Goal: Check status: Check status

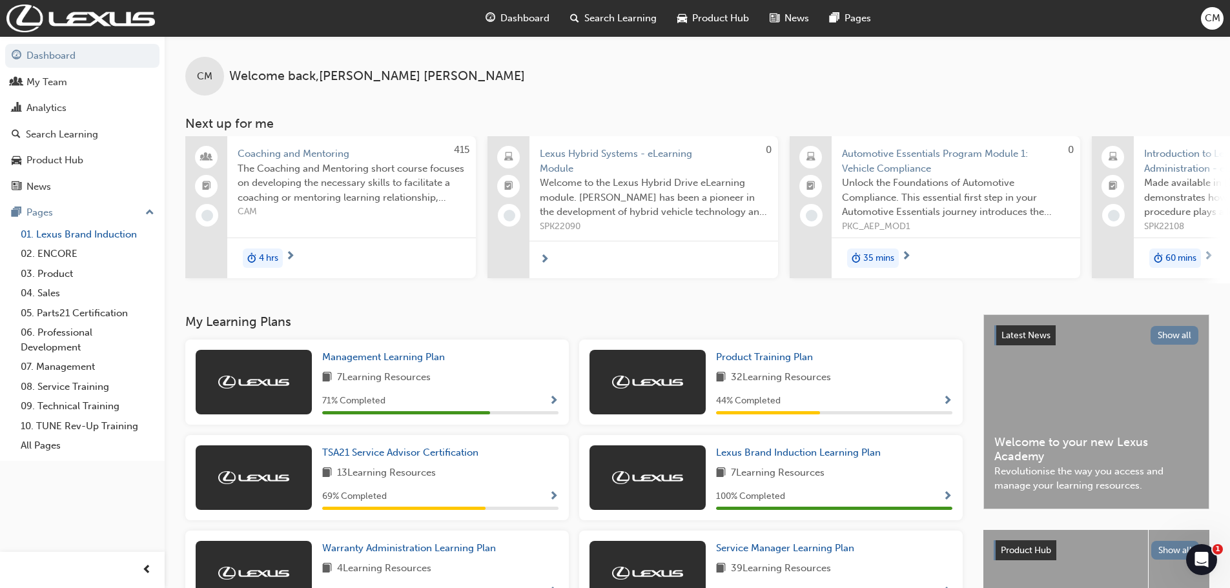
click at [107, 234] on link "01. Lexus Brand Induction" at bounding box center [87, 235] width 144 height 20
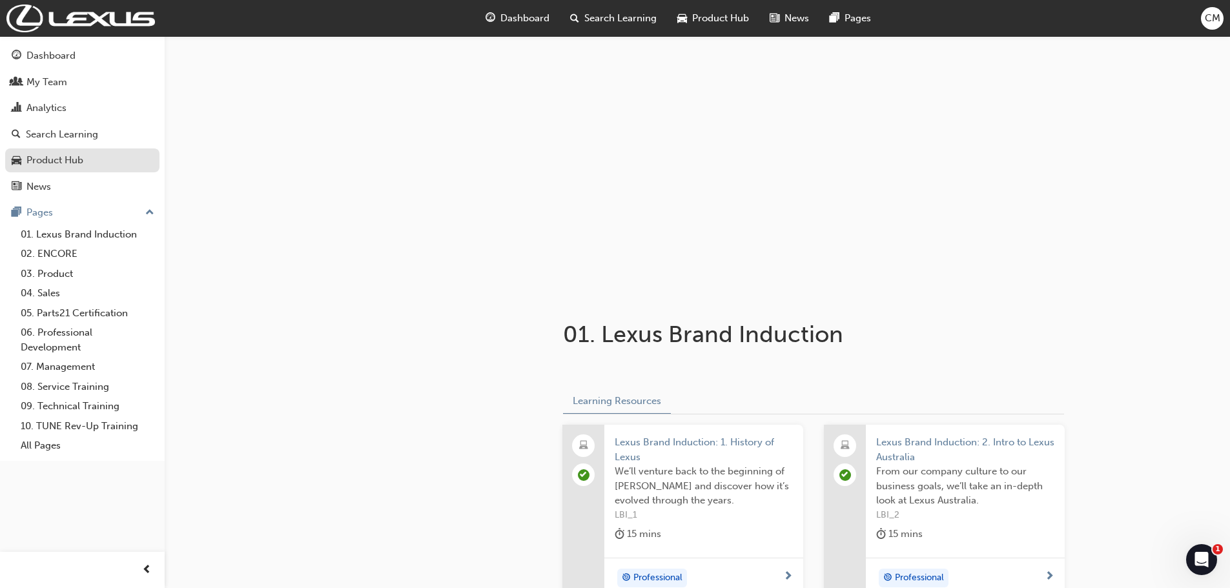
click at [80, 161] on div "Product Hub" at bounding box center [54, 160] width 57 height 15
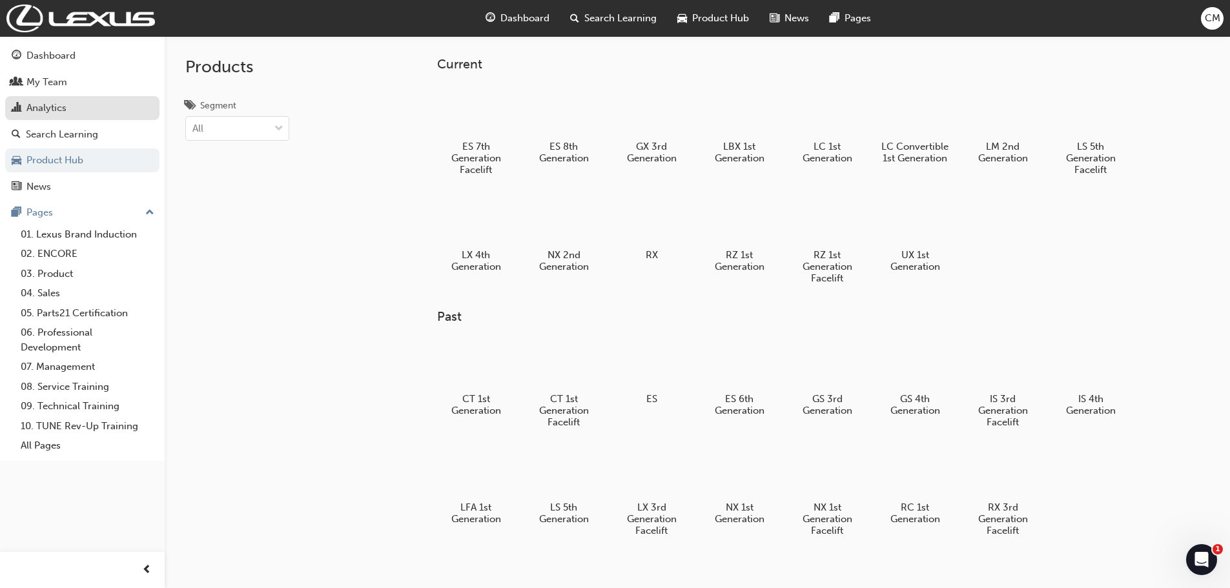
click at [80, 108] on div "Analytics" at bounding box center [82, 108] width 141 height 16
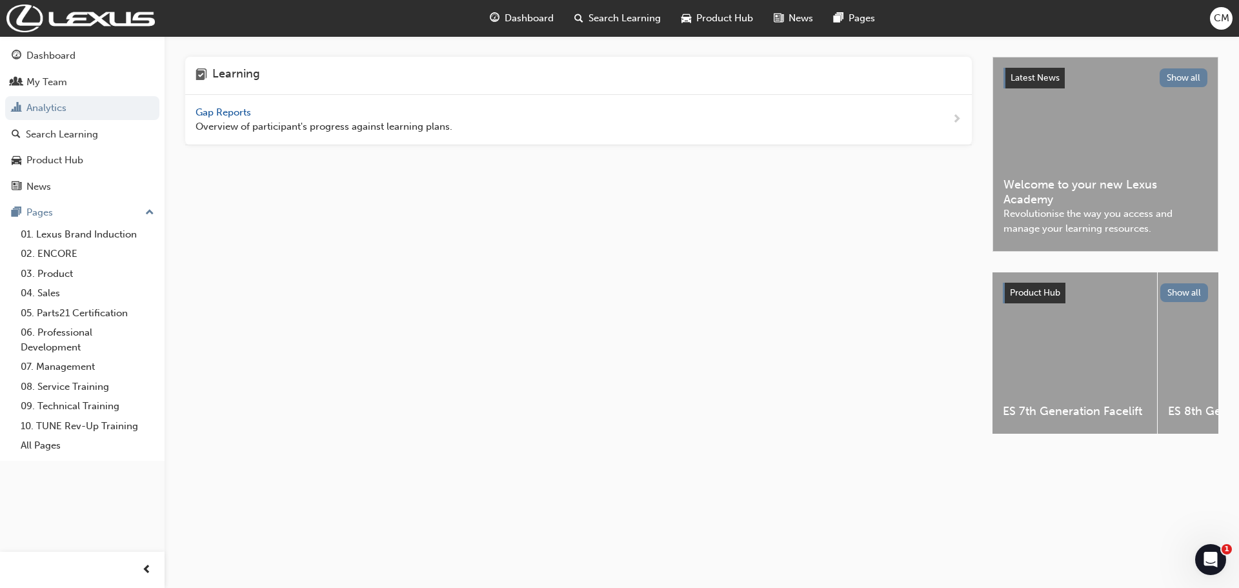
click at [278, 121] on span "Overview of participant's progress against learning plans." at bounding box center [324, 126] width 257 height 15
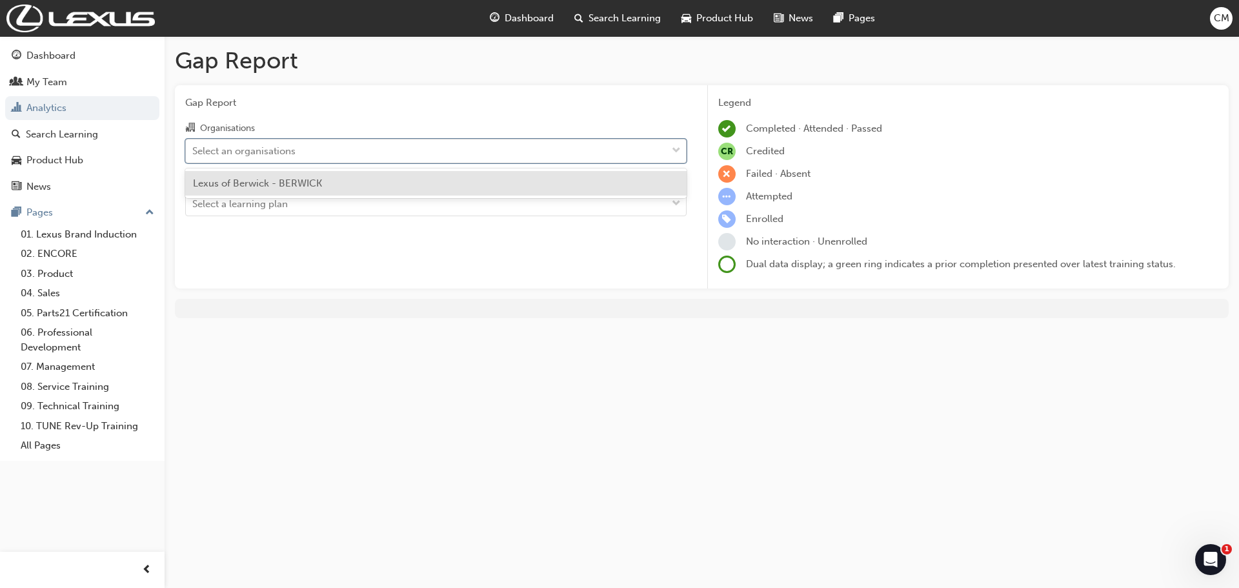
click at [308, 151] on div "Select an organisations" at bounding box center [426, 150] width 481 height 23
click at [194, 151] on input "Organisations option Lexus of Berwick - BERWICK focused, 1 of 1. 1 result avail…" at bounding box center [192, 150] width 1 height 11
click at [303, 172] on div "Lexus of Berwick - BERWICK" at bounding box center [436, 183] width 502 height 25
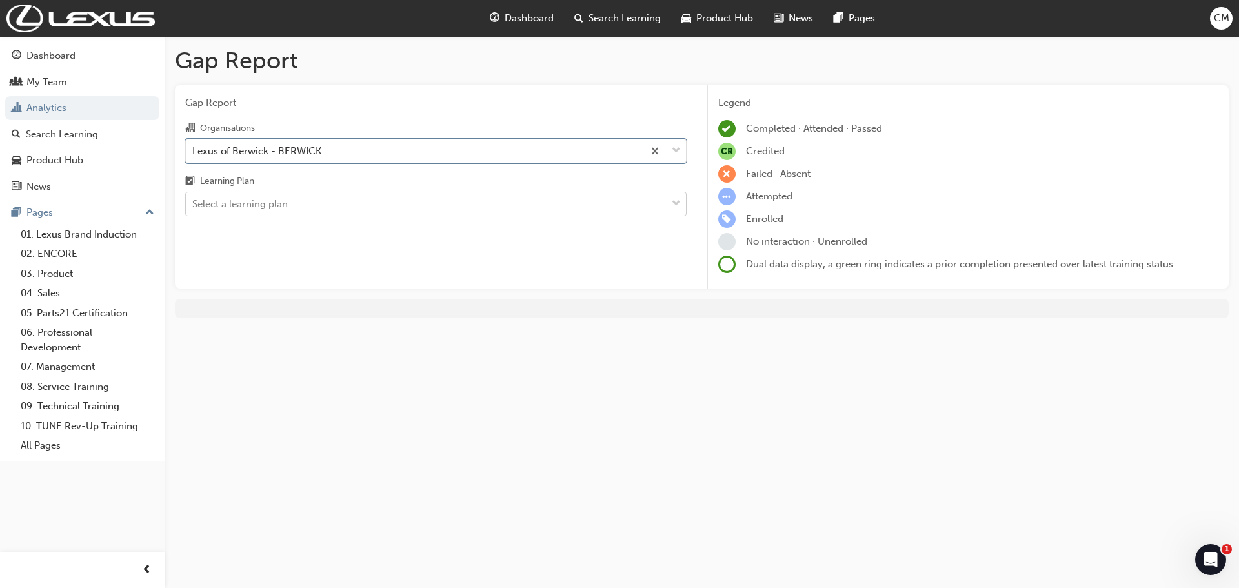
click at [296, 199] on div "Select a learning plan" at bounding box center [426, 204] width 481 height 23
click at [194, 199] on input "Learning Plan Select a learning plan" at bounding box center [192, 203] width 1 height 11
type input "prod"
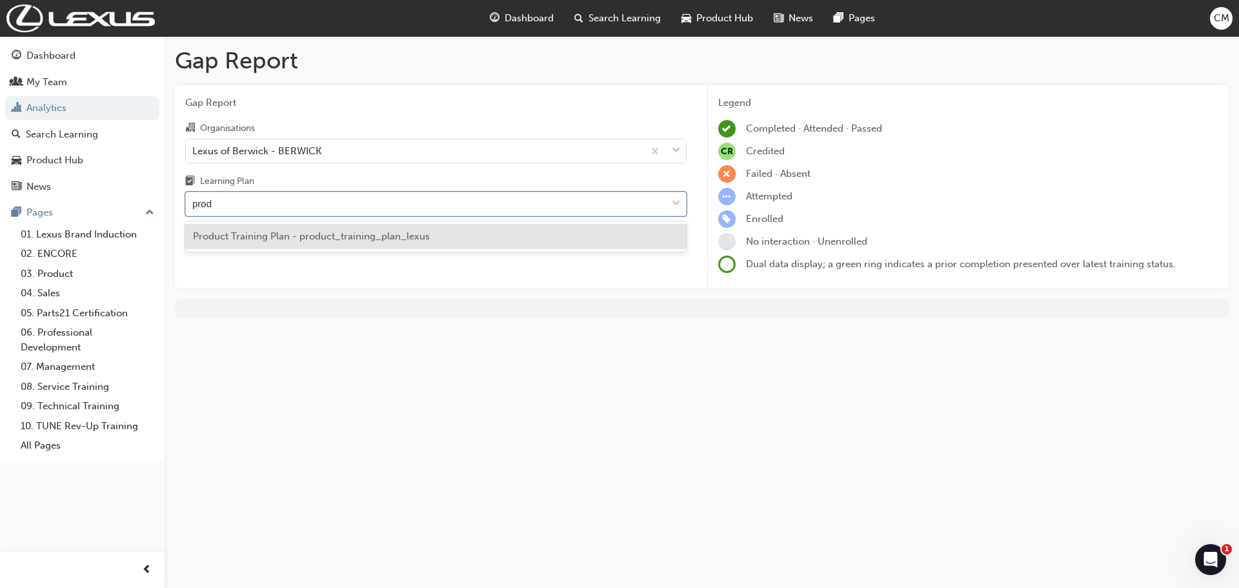
click at [307, 238] on span "Product Training Plan - product_training_plan_lexus" at bounding box center [311, 236] width 237 height 12
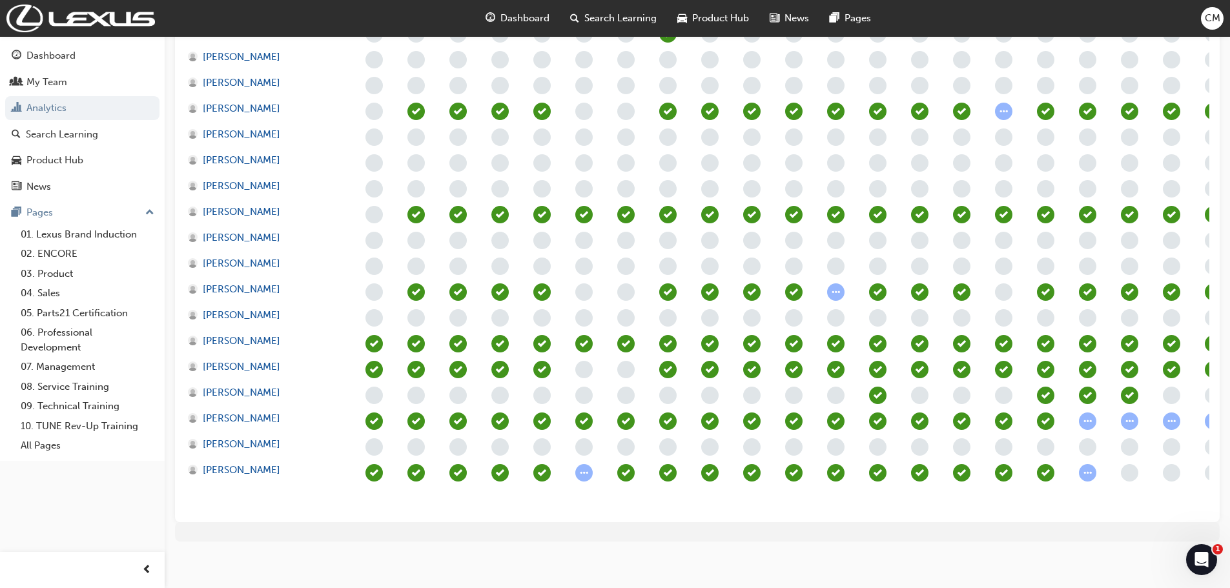
scroll to position [883, 0]
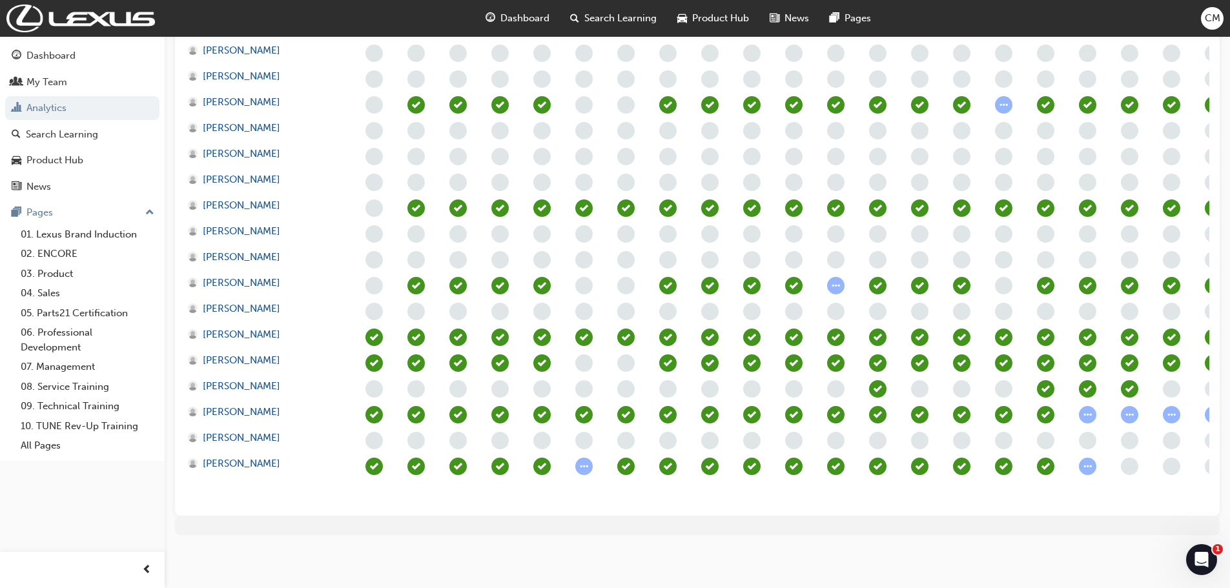
drag, startPoint x: 739, startPoint y: 493, endPoint x: 746, endPoint y: 495, distance: 7.4
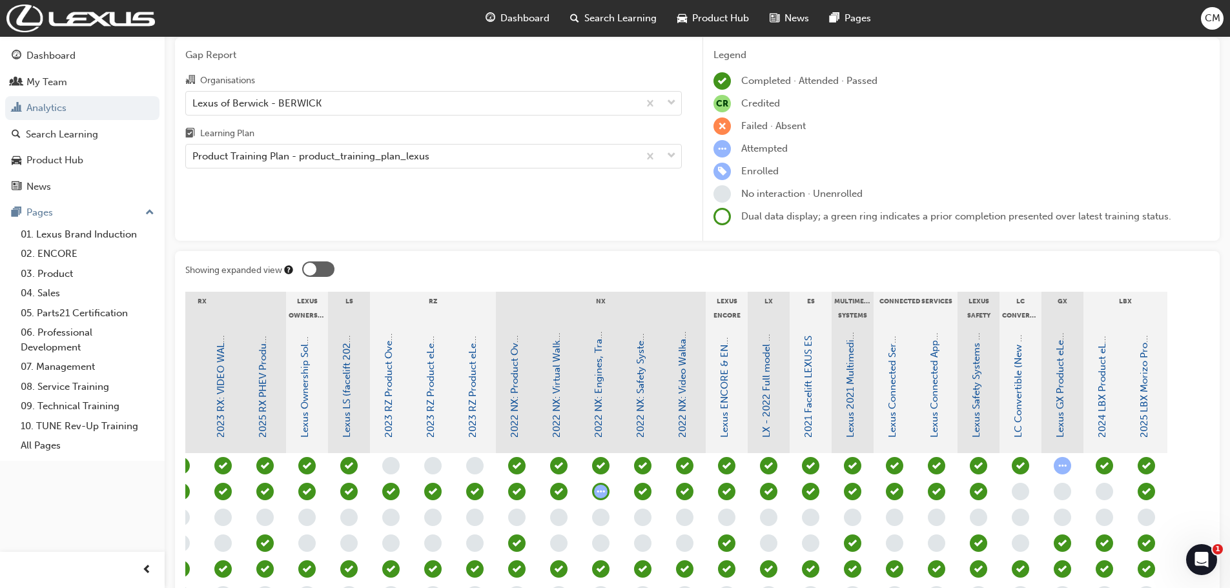
scroll to position [44, 0]
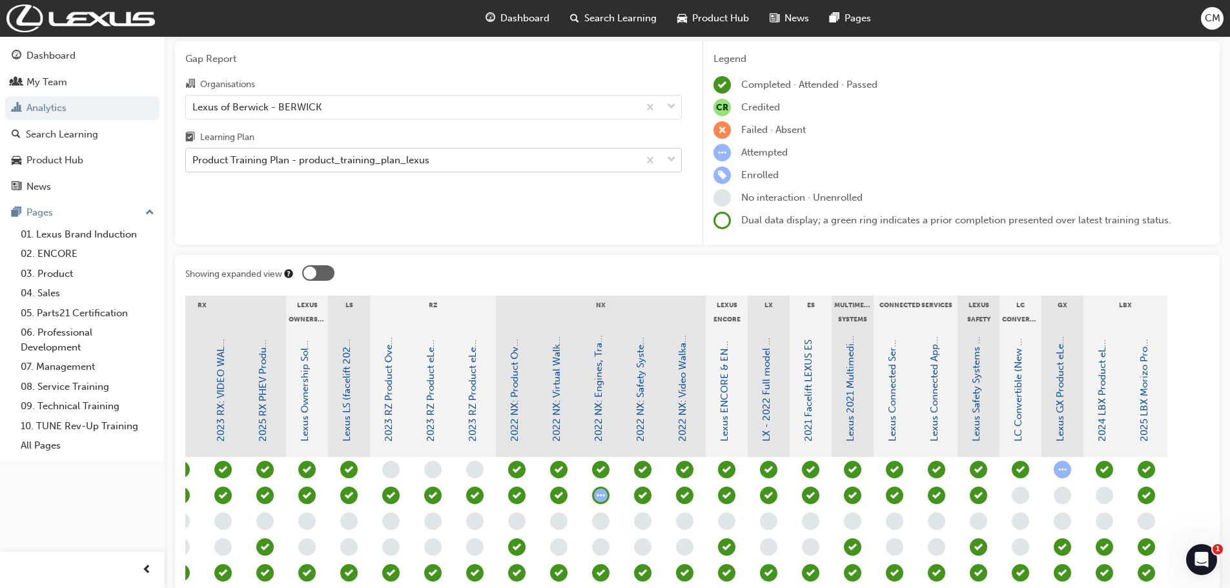
click at [300, 166] on div "Product Training Plan - product_training_plan_lexus" at bounding box center [310, 160] width 237 height 15
click at [194, 165] on input "Learning Plan Product Training Plan - product_training_plan_lexus" at bounding box center [192, 159] width 1 height 11
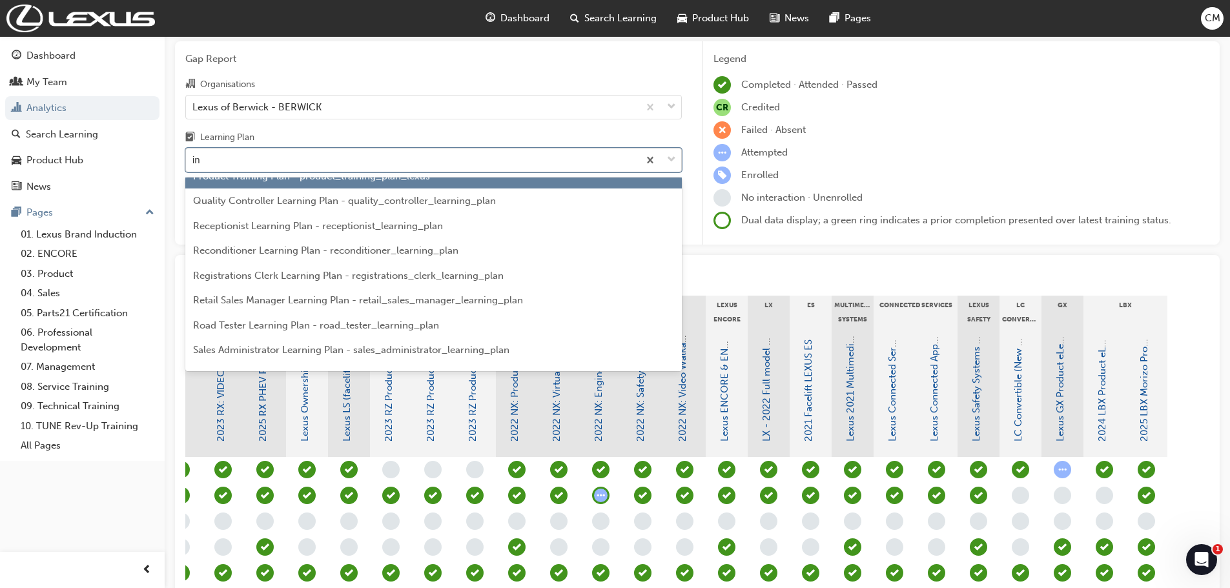
scroll to position [2331, 0]
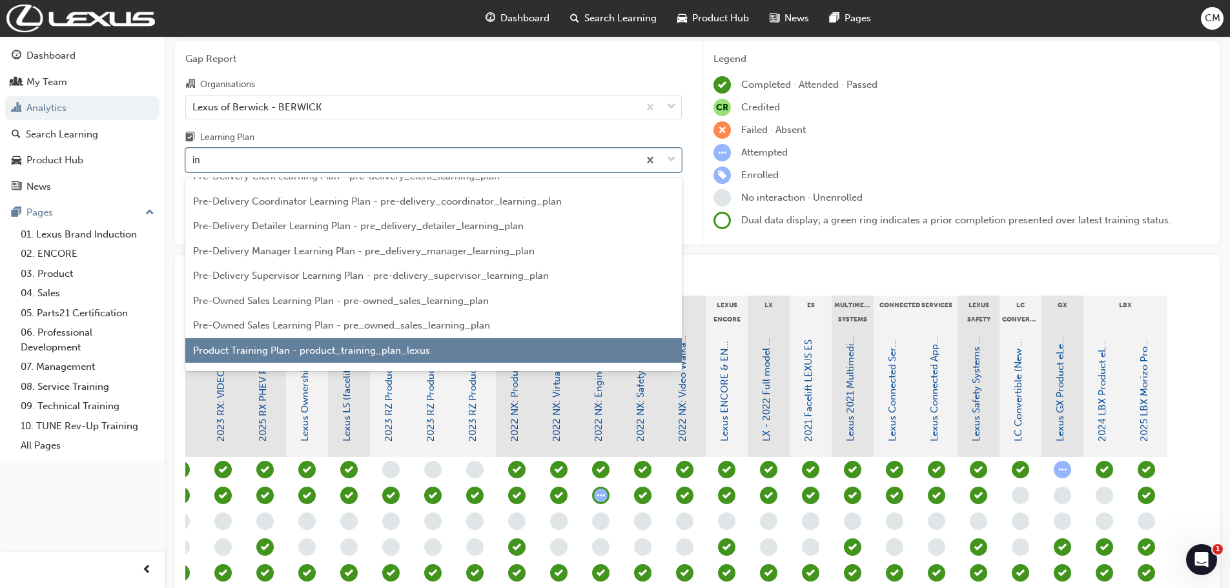
type input "i"
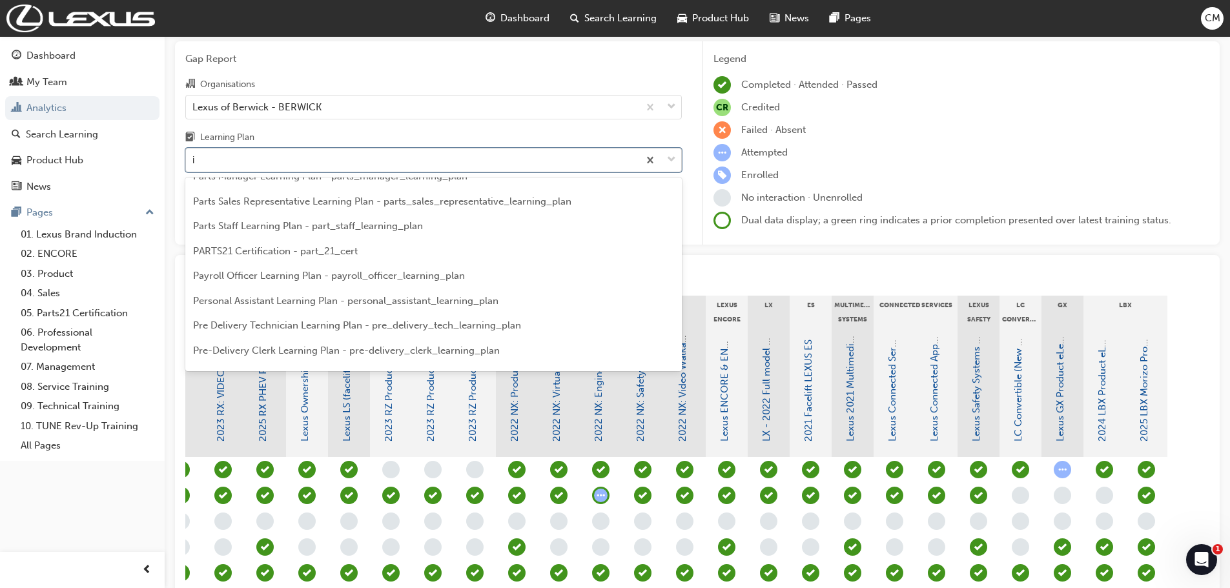
scroll to position [2506, 0]
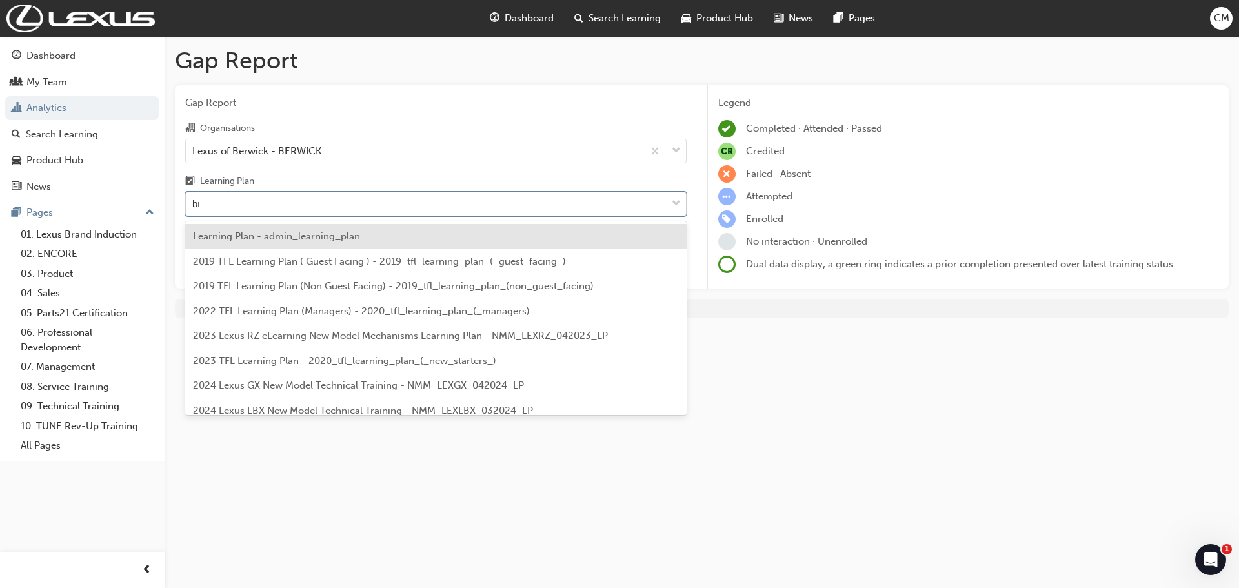
type input "bra"
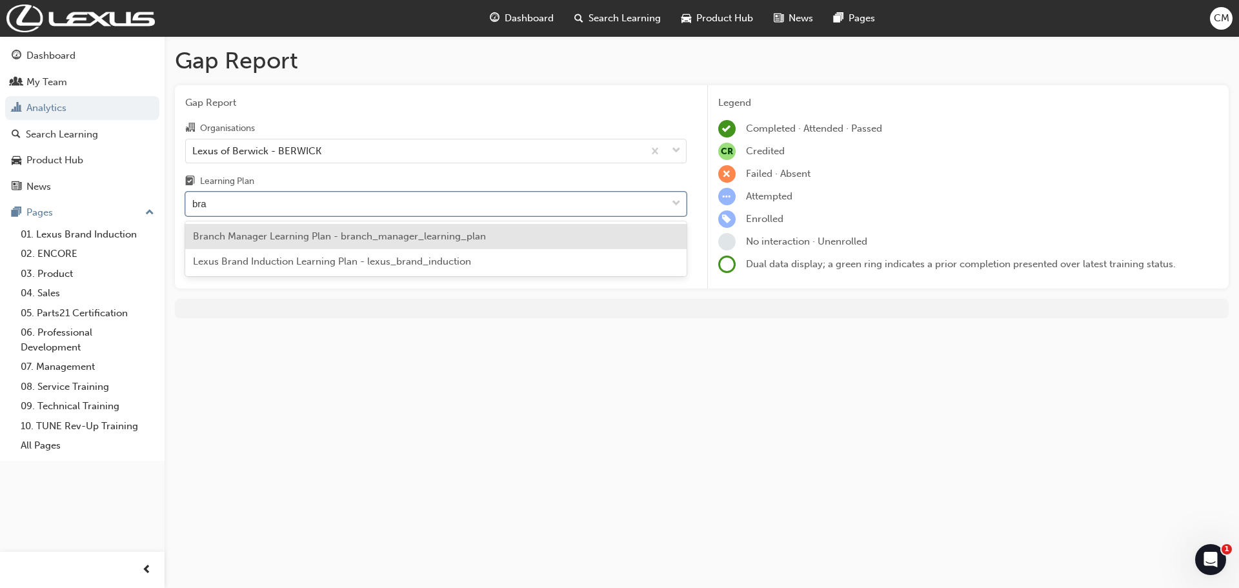
click at [312, 263] on span "Lexus Brand Induction Learning Plan - lexus_brand_induction" at bounding box center [332, 262] width 278 height 12
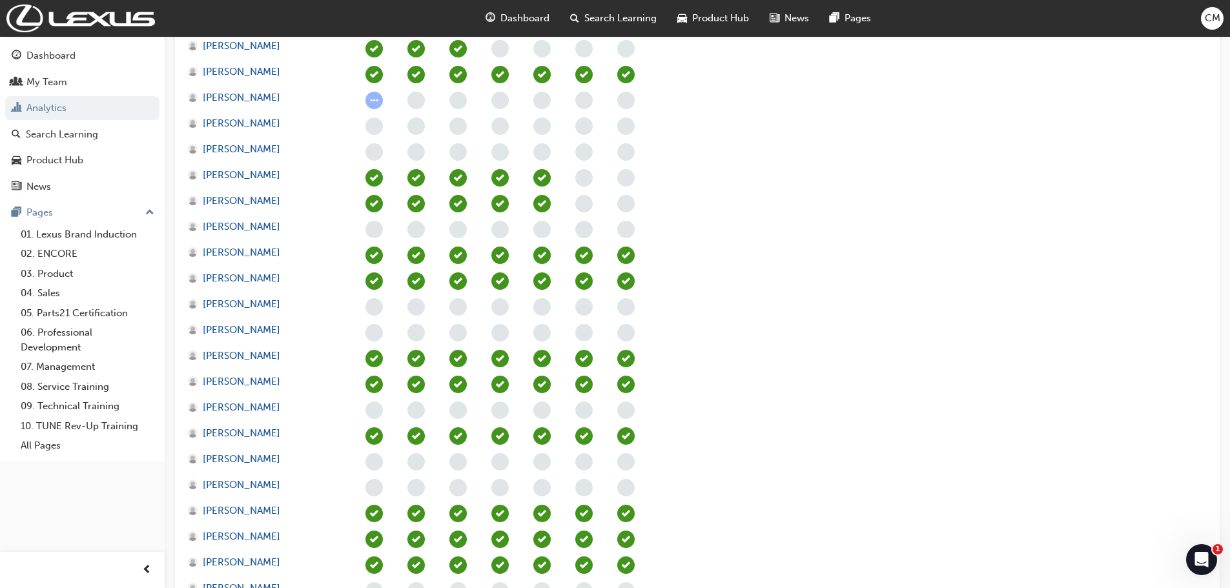
scroll to position [387, 0]
